Goal: Task Accomplishment & Management: Manage account settings

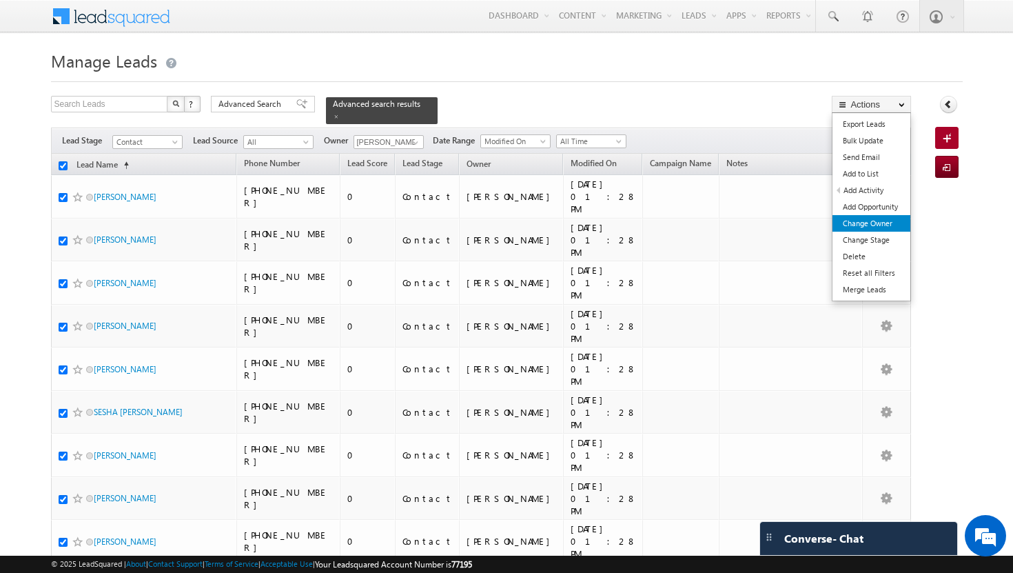
click at [897, 221] on link "Change Owner" at bounding box center [872, 223] width 78 height 17
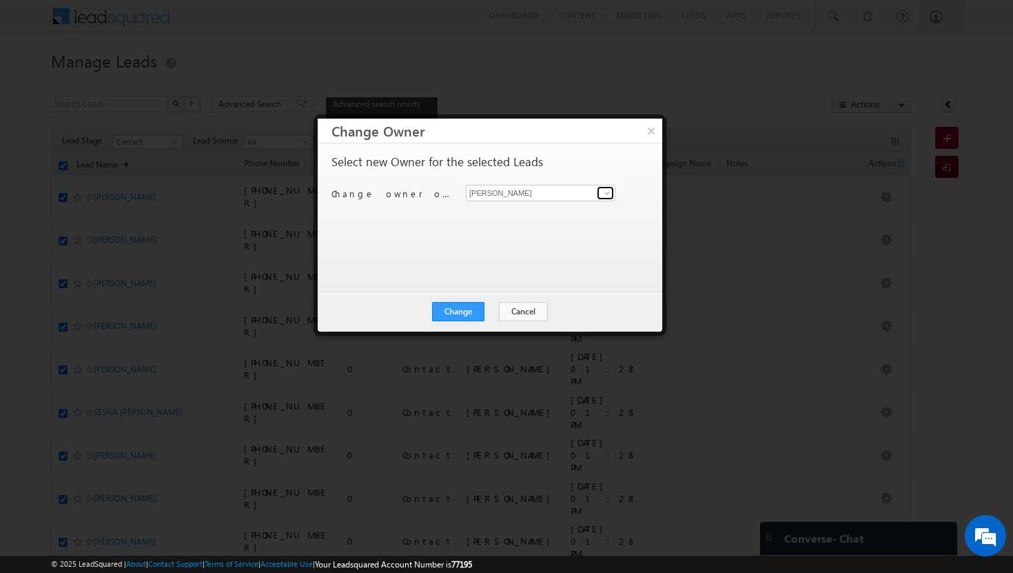
click at [608, 193] on span at bounding box center [607, 193] width 11 height 11
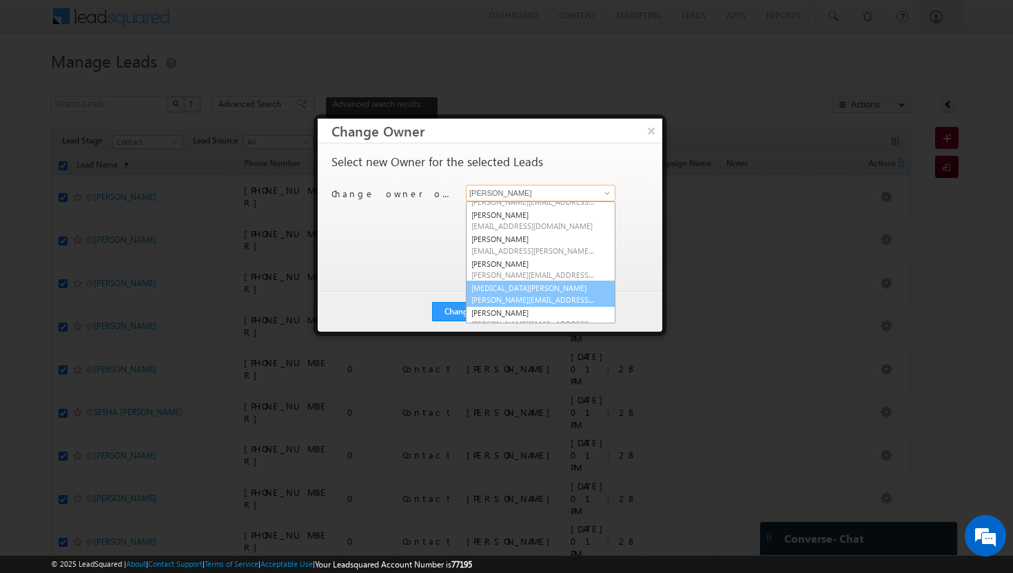
click at [531, 294] on span "[PERSON_NAME][EMAIL_ADDRESS][DOMAIN_NAME]" at bounding box center [534, 299] width 124 height 10
type input "[MEDICAL_DATA][PERSON_NAME]"
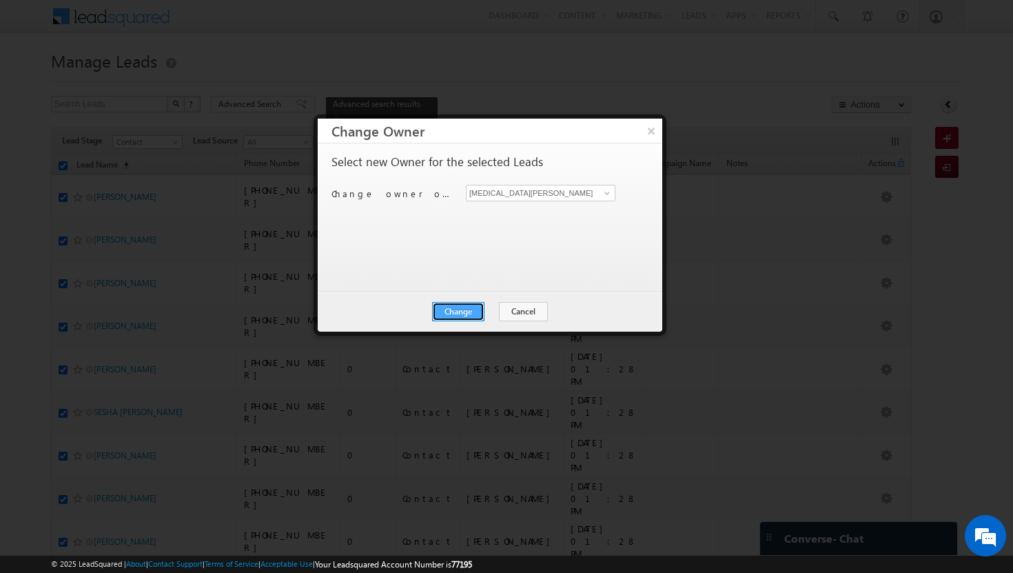
click at [474, 307] on button "Change" at bounding box center [458, 311] width 52 height 19
click at [489, 307] on button "Close" at bounding box center [492, 311] width 44 height 19
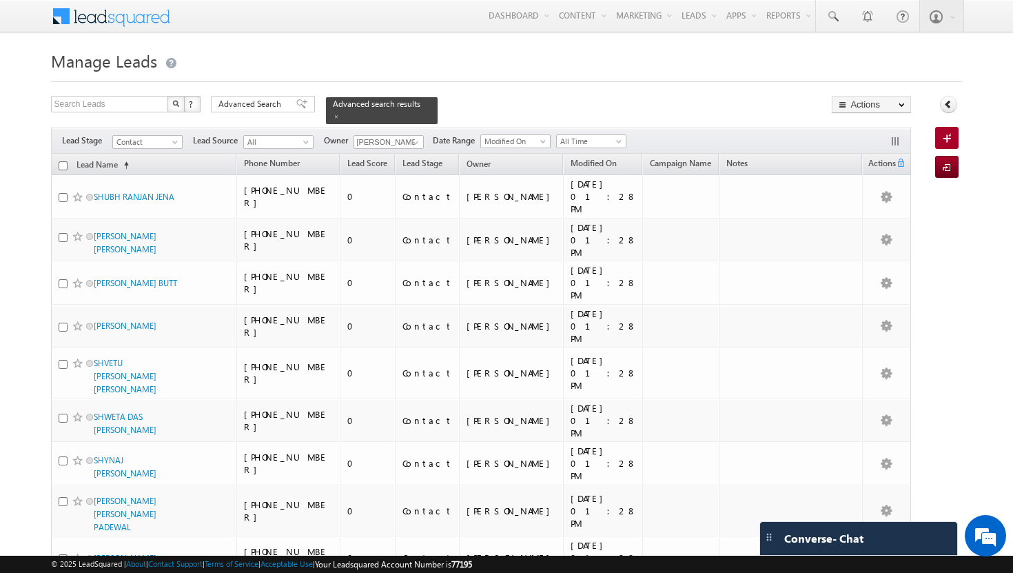
click at [63, 161] on input "checkbox" at bounding box center [63, 165] width 9 height 9
checkbox input "true"
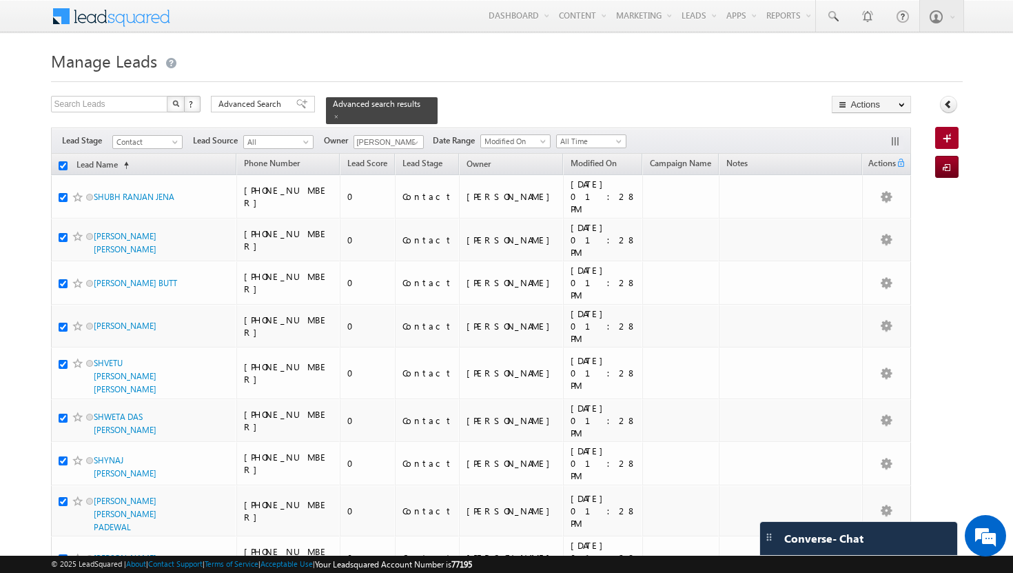
checkbox input "true"
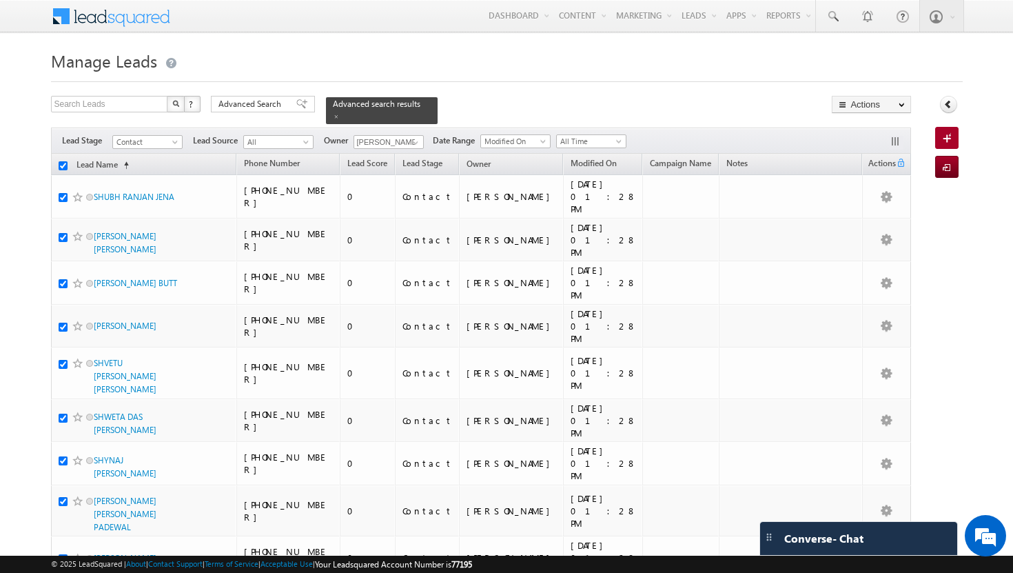
checkbox input "true"
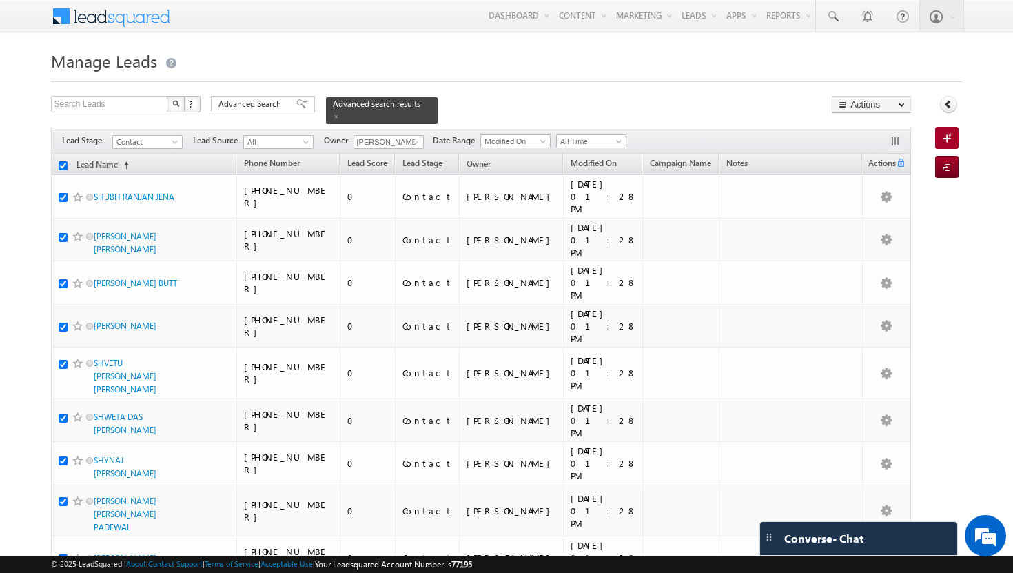
checkbox input "true"
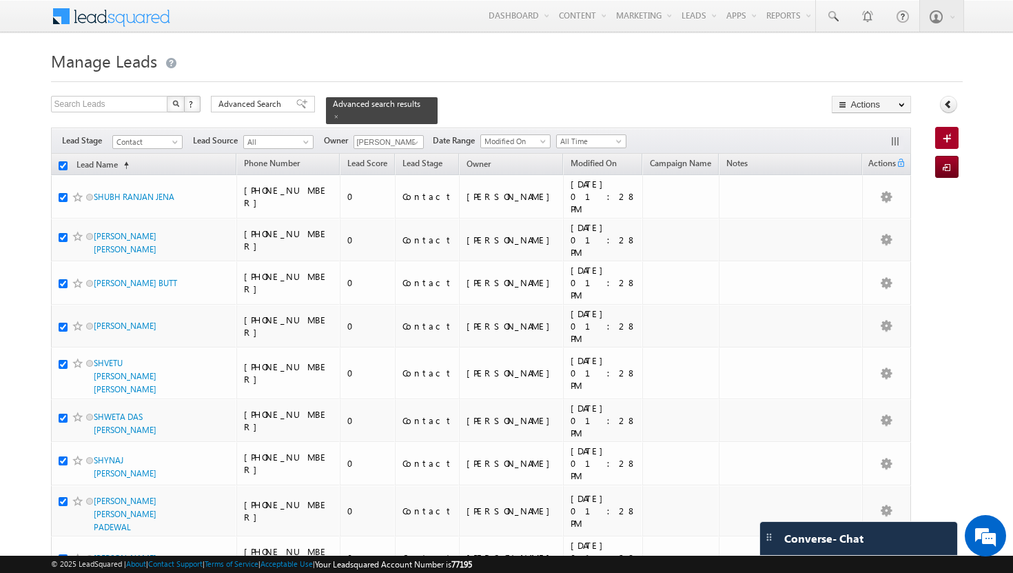
checkbox input "true"
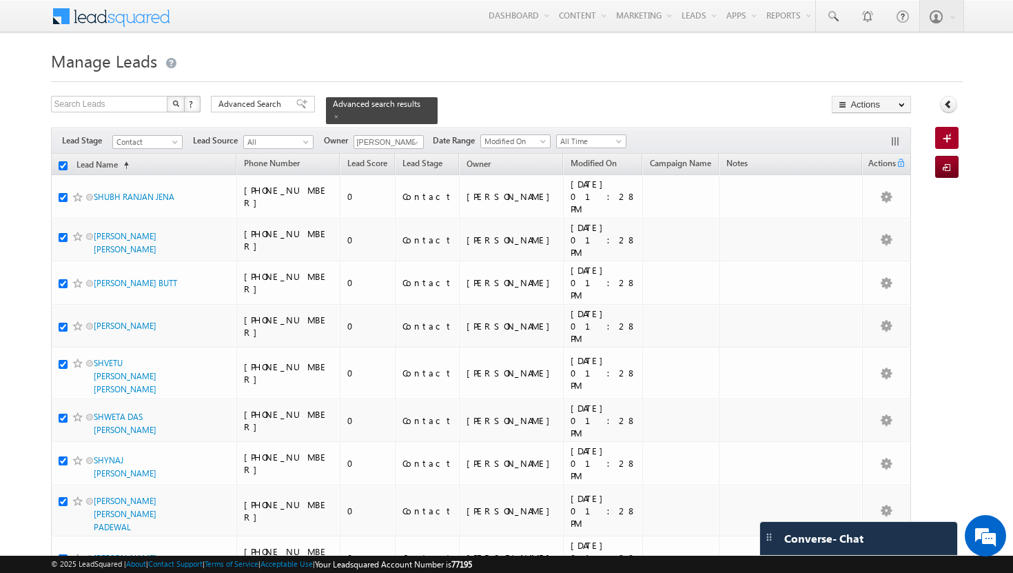
checkbox input "true"
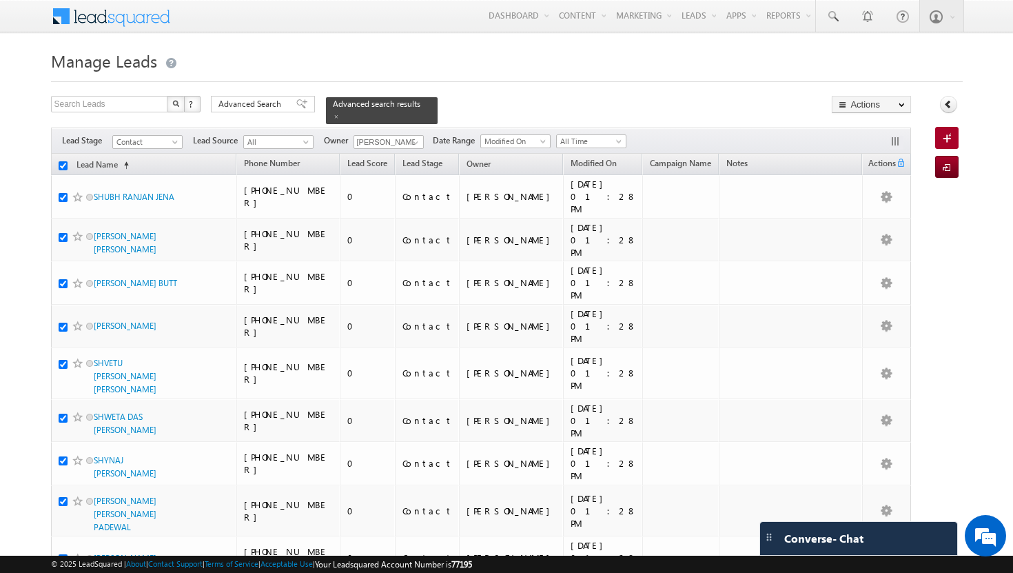
checkbox input "true"
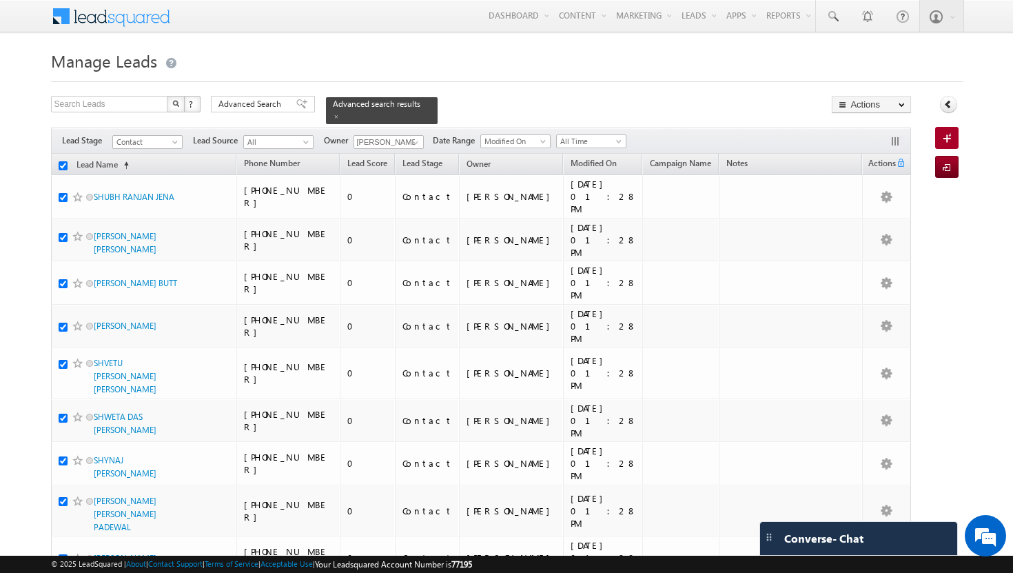
checkbox input "true"
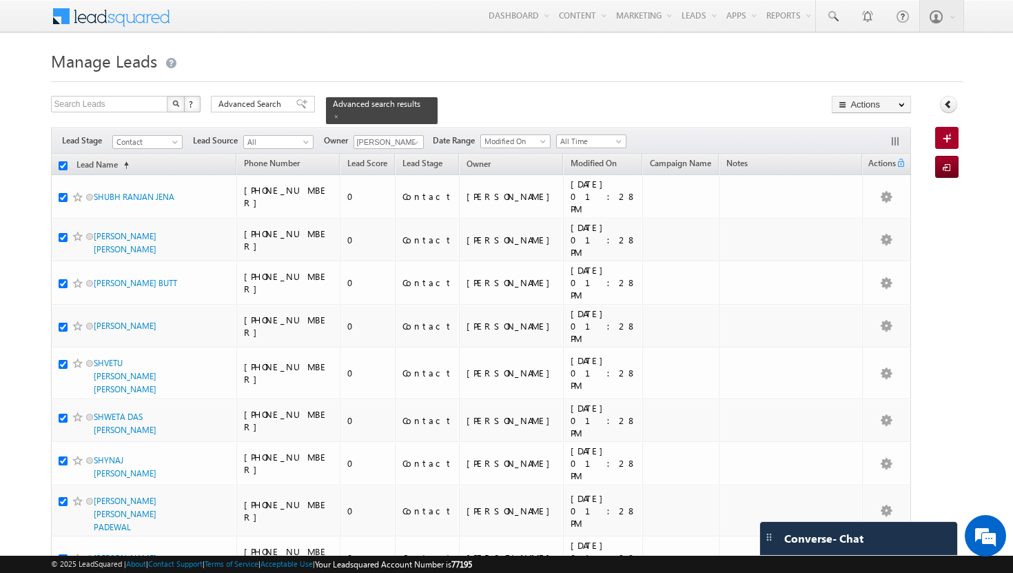
checkbox input "true"
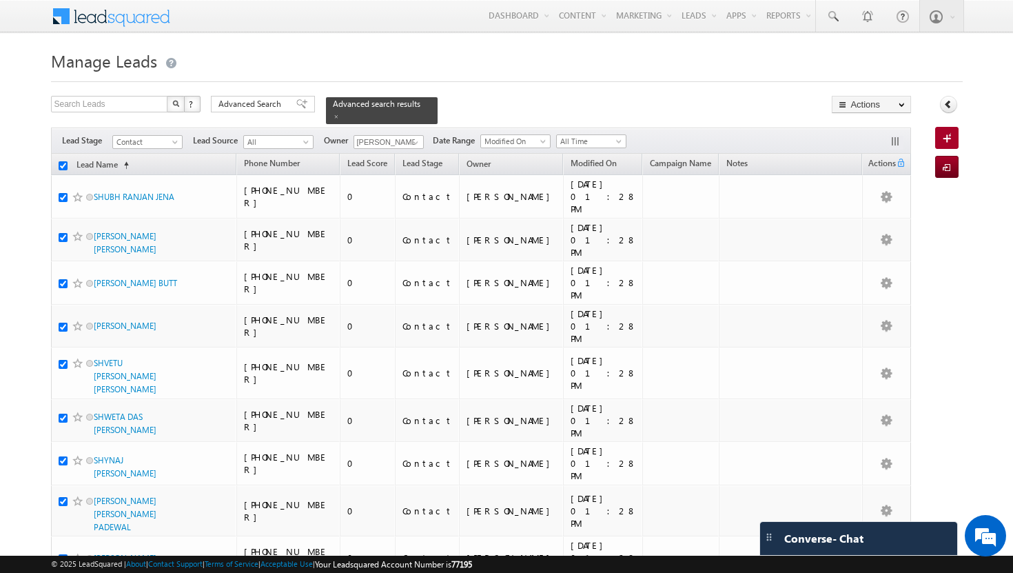
checkbox input "true"
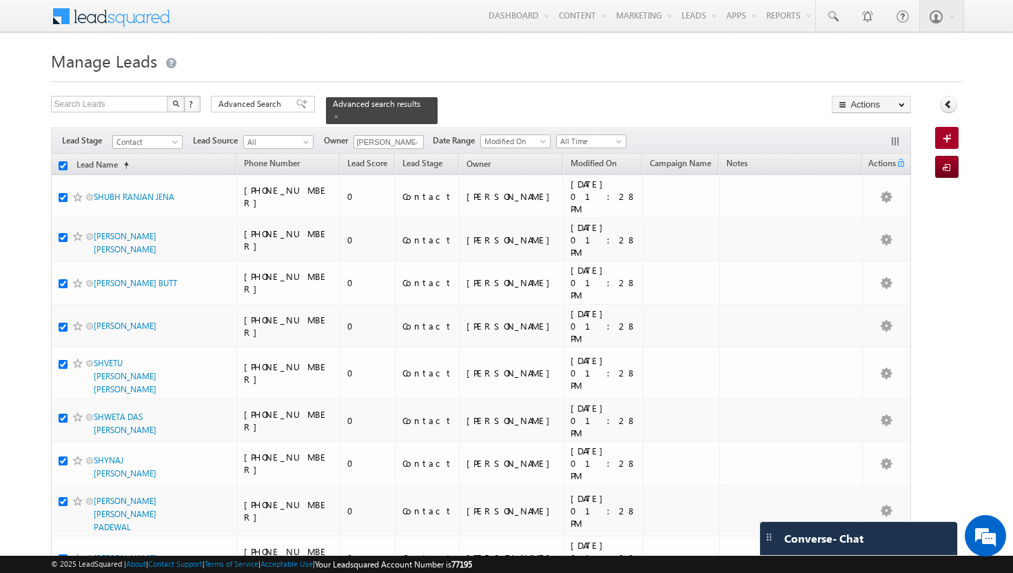
checkbox input "true"
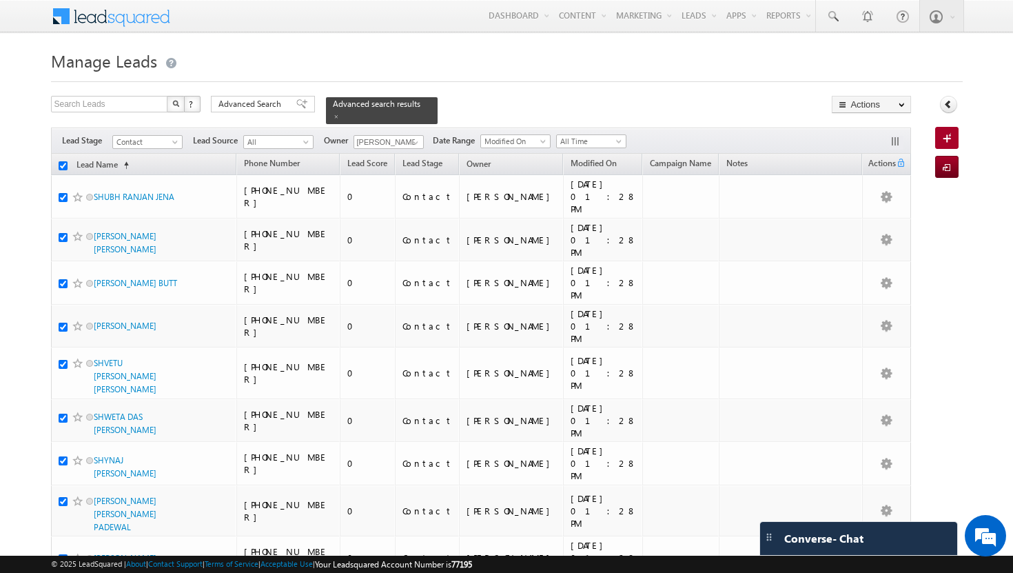
checkbox input "true"
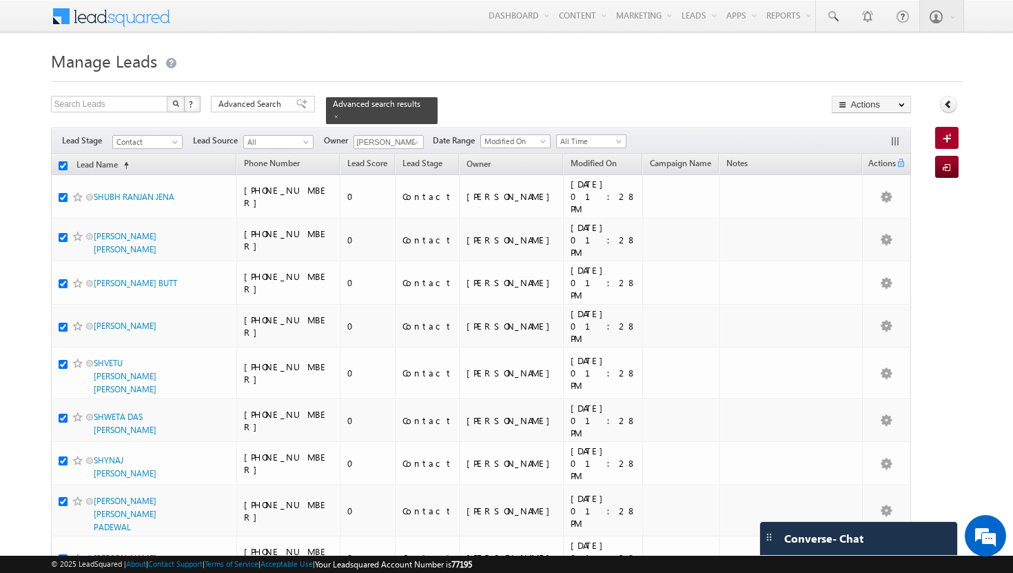
checkbox input "true"
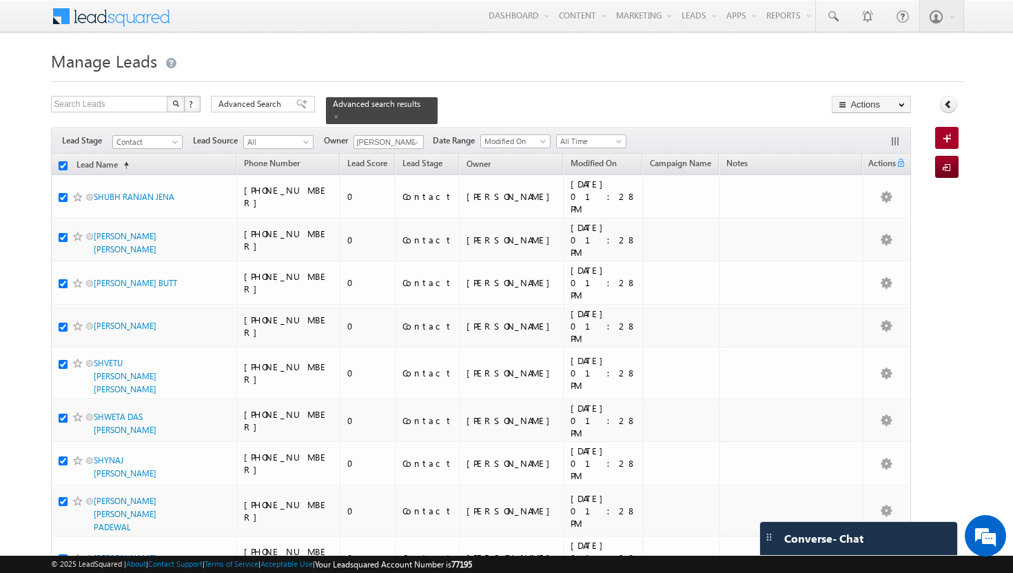
checkbox input "true"
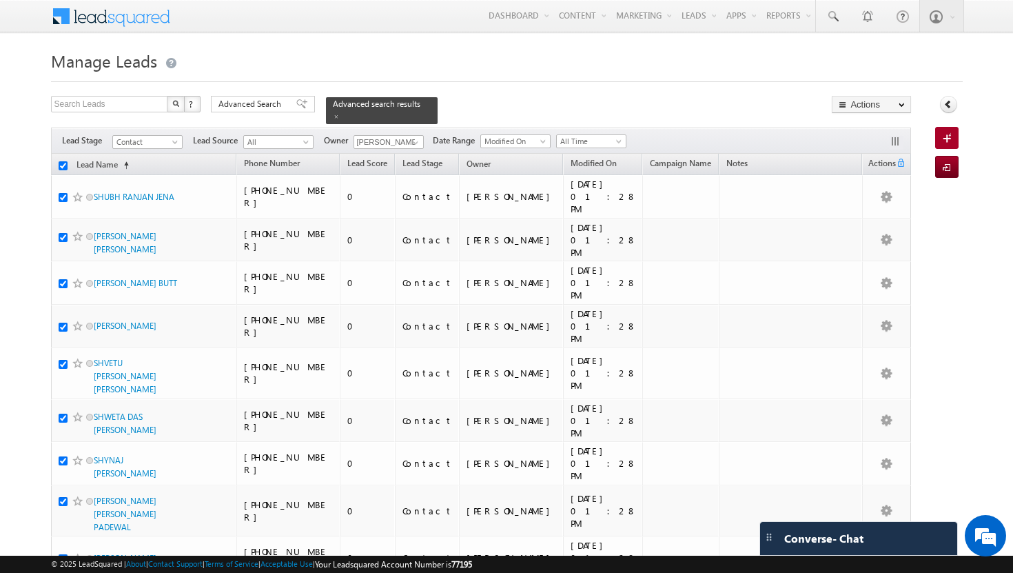
checkbox input "true"
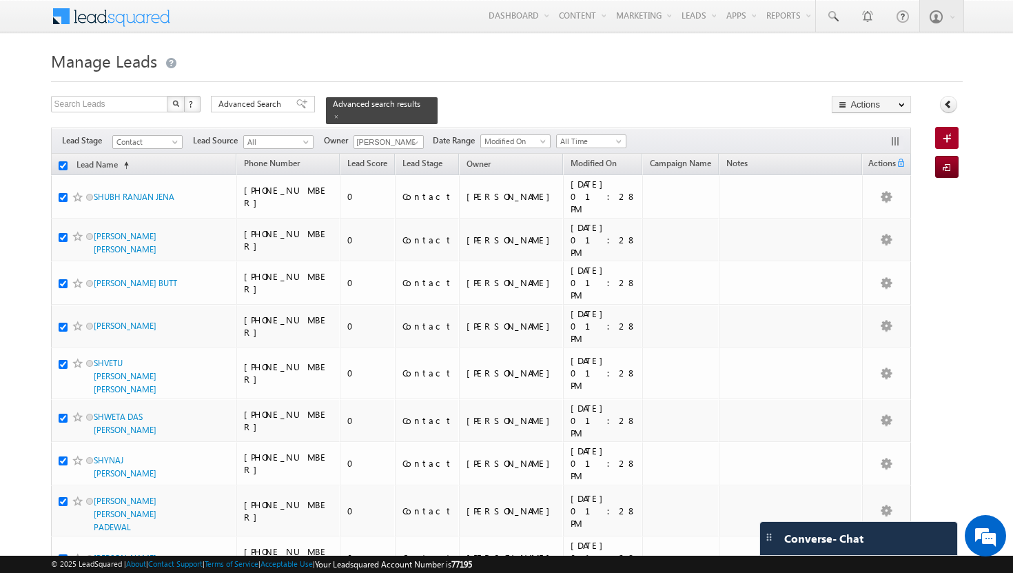
checkbox input "true"
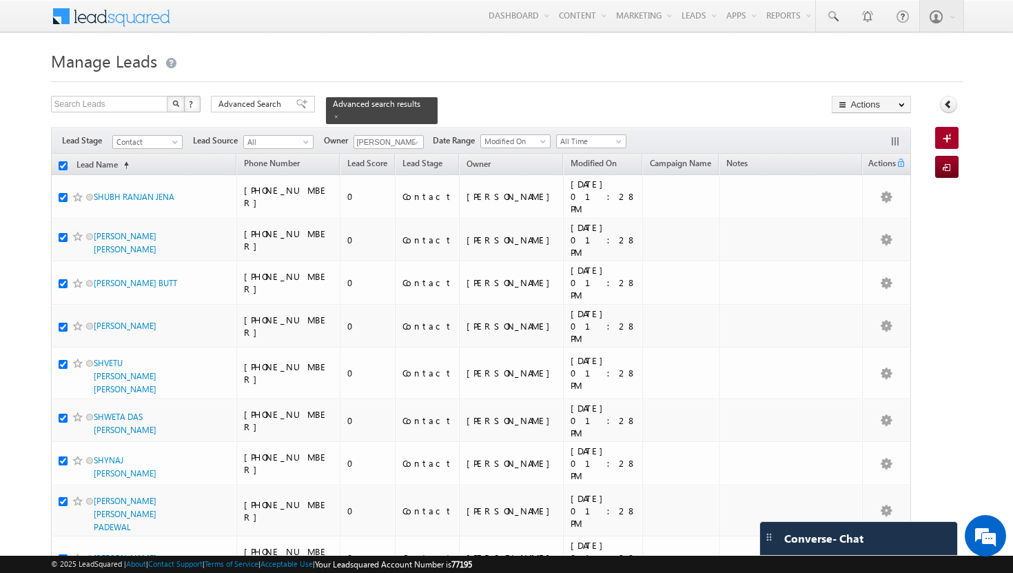
checkbox input "true"
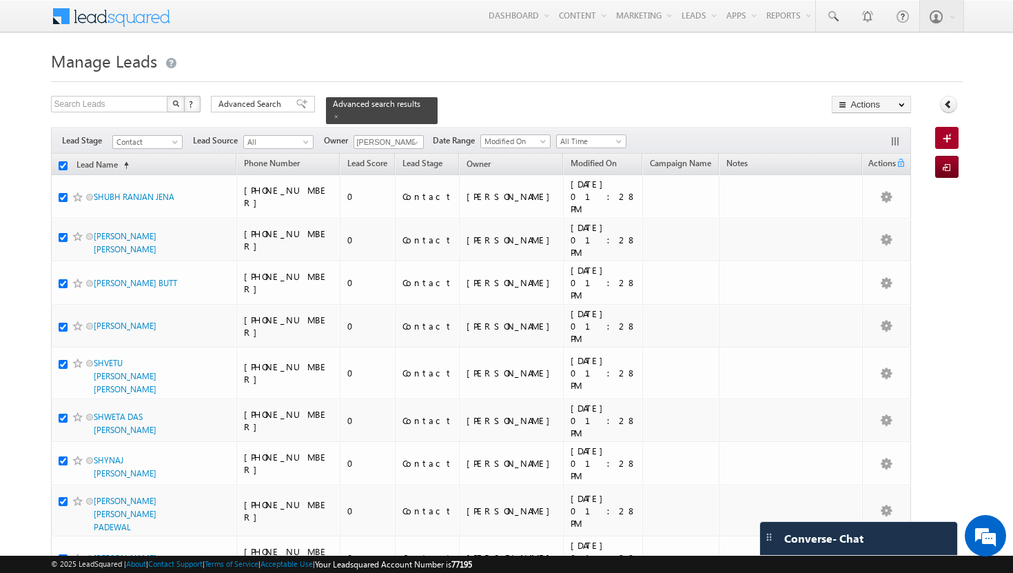
checkbox input "true"
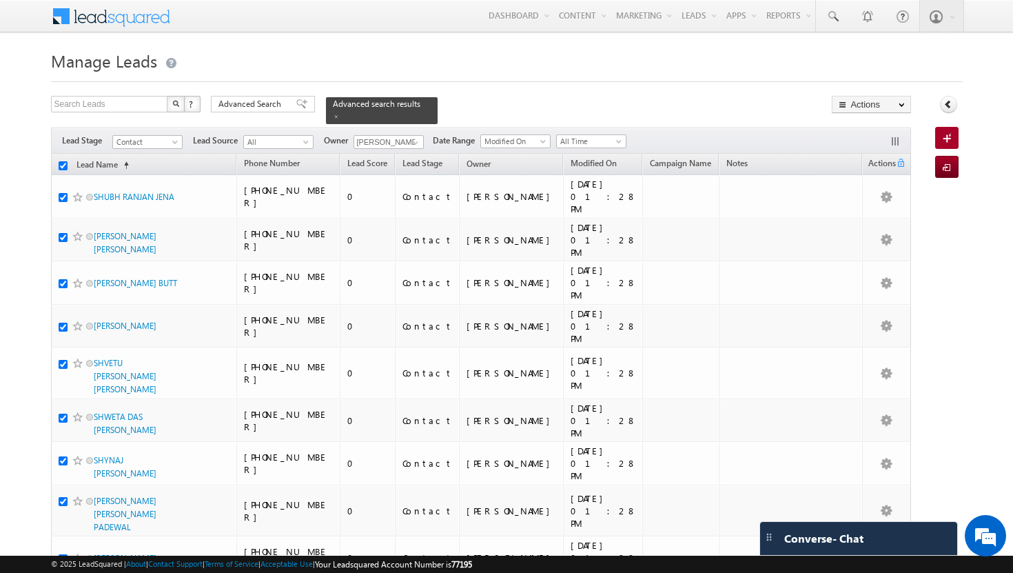
checkbox input "true"
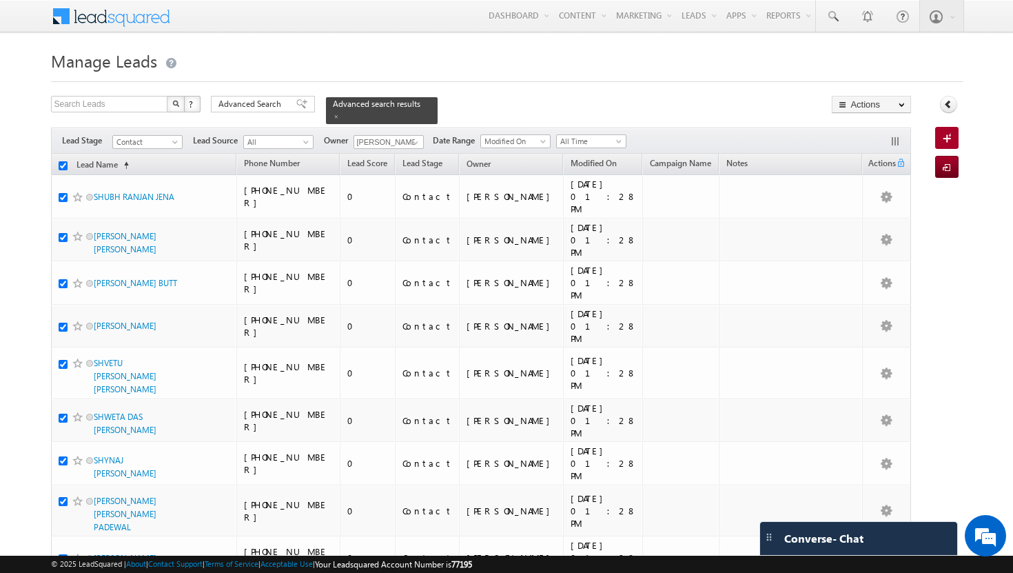
checkbox input "true"
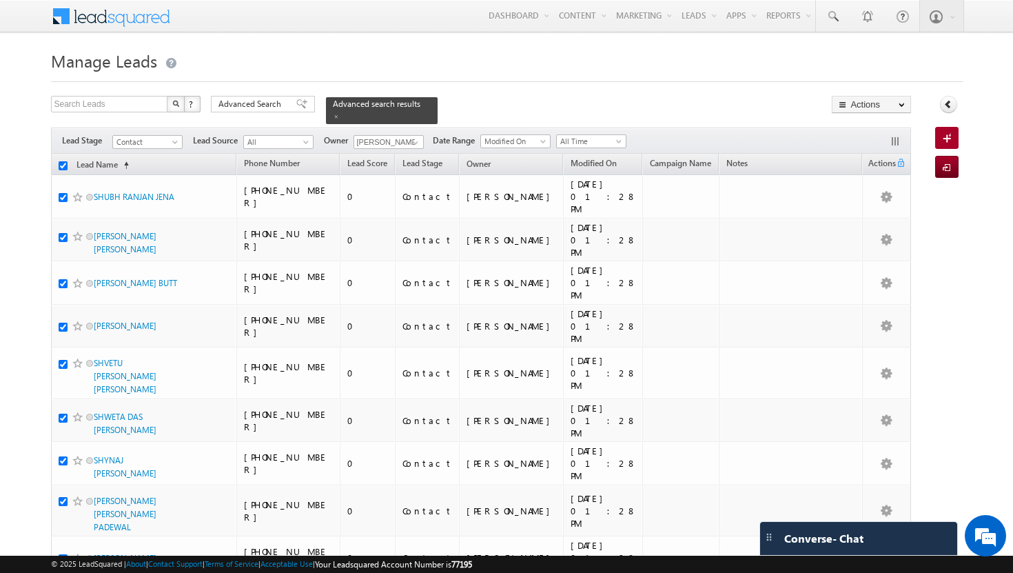
checkbox input "true"
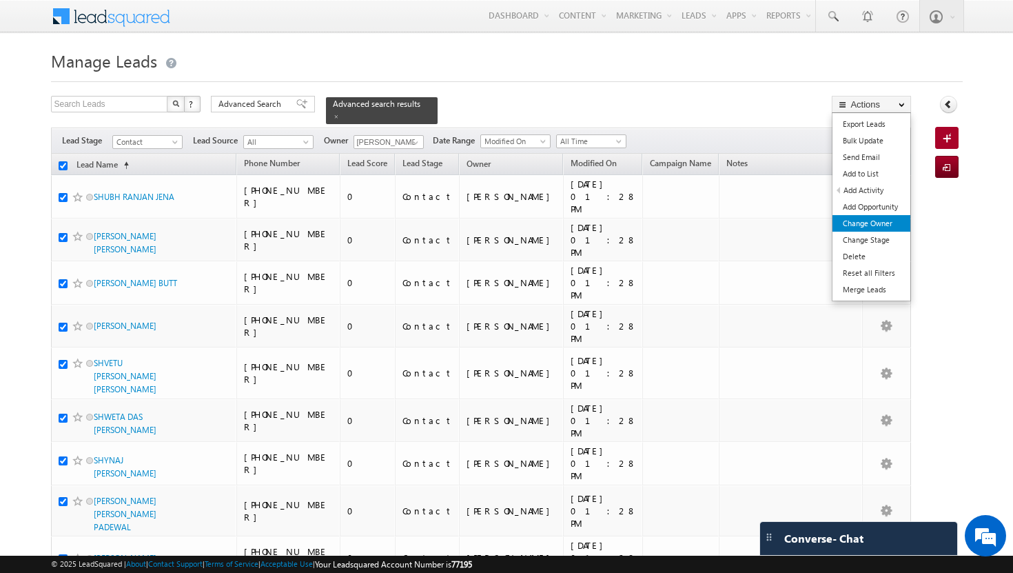
click at [879, 221] on link "Change Owner" at bounding box center [872, 223] width 78 height 17
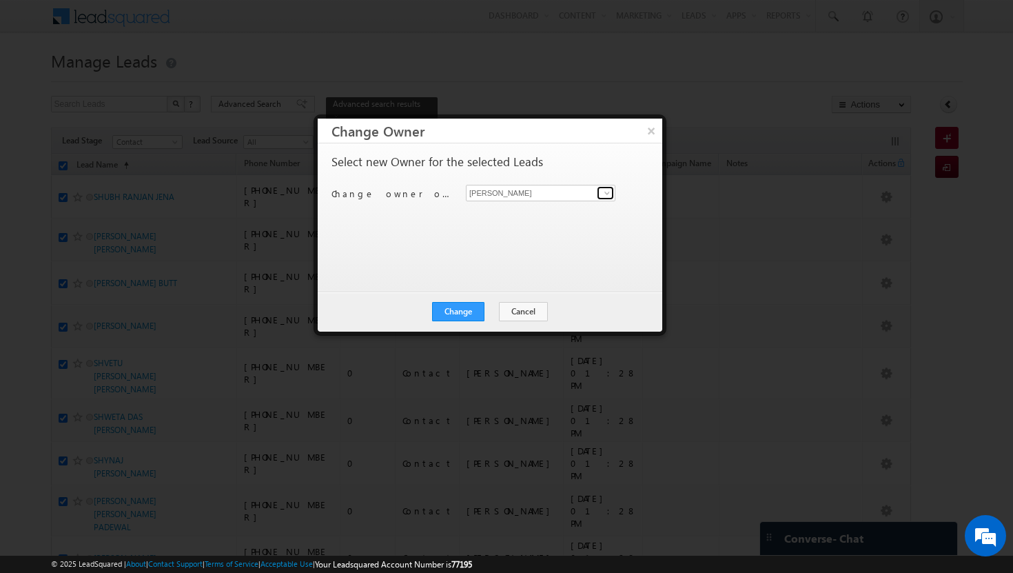
click at [610, 192] on span at bounding box center [607, 193] width 11 height 11
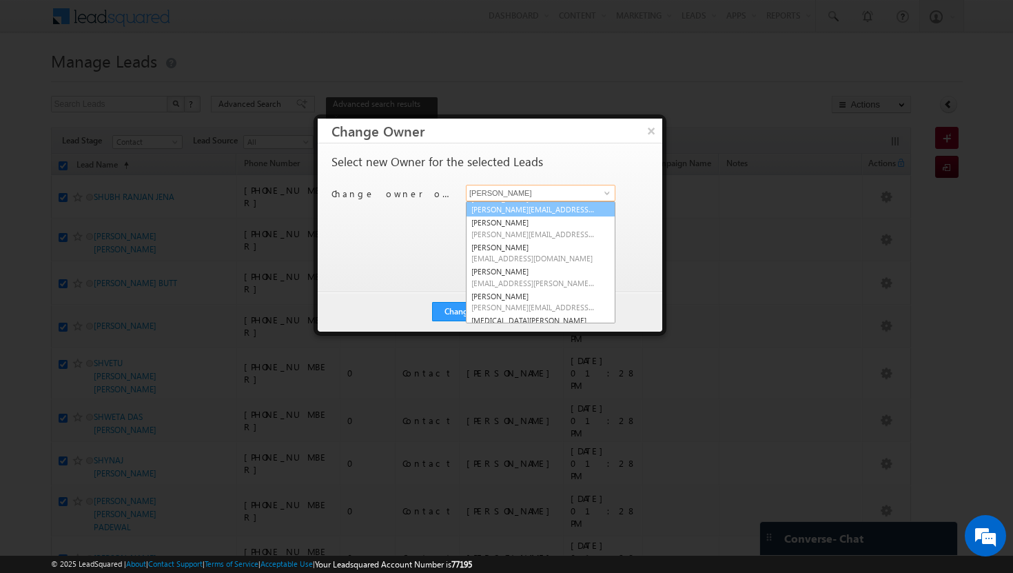
scroll to position [60, 0]
click at [543, 270] on link "[PERSON_NAME] [PERSON_NAME][EMAIL_ADDRESS][PERSON_NAME][DOMAIN_NAME]" at bounding box center [541, 278] width 150 height 26
type input "[PERSON_NAME]"
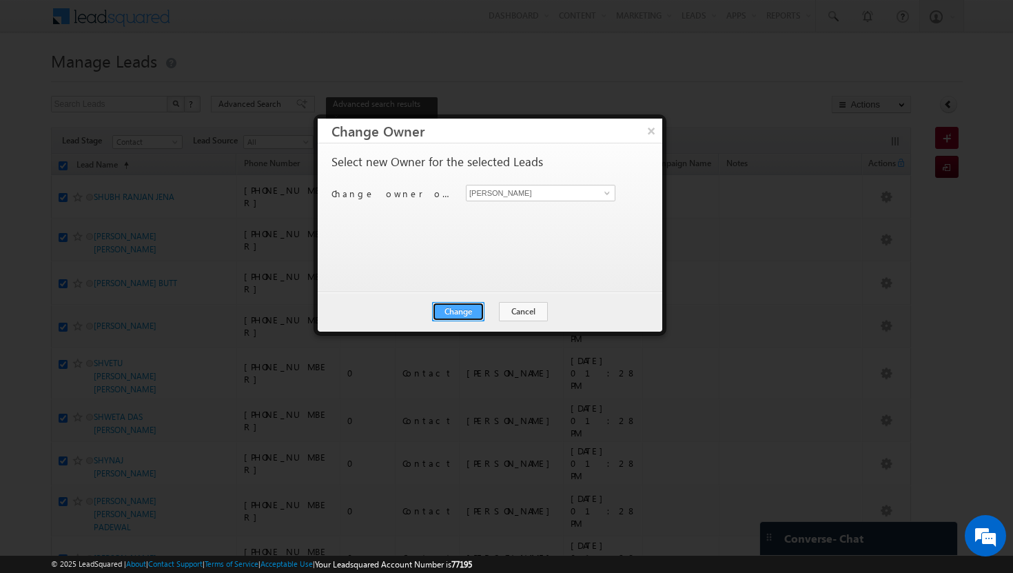
click at [466, 310] on button "Change" at bounding box center [458, 311] width 52 height 19
click at [483, 312] on button "Close" at bounding box center [492, 311] width 44 height 19
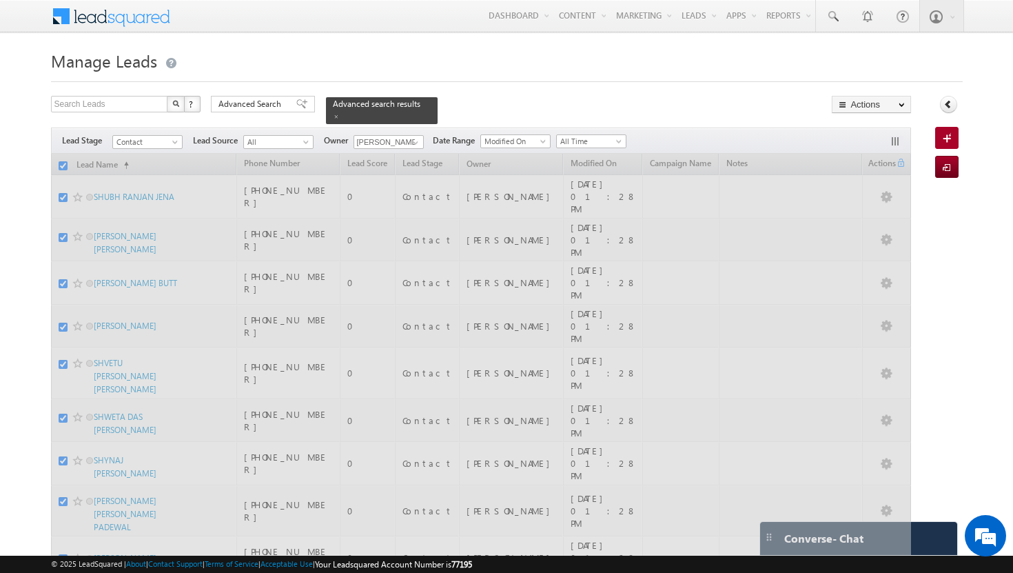
checkbox input "false"
